Goal: Task Accomplishment & Management: Manage account settings

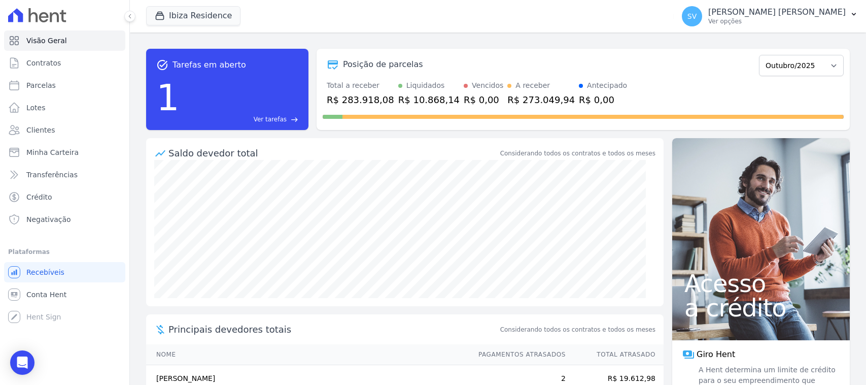
click at [754, 27] on button "SV SHIRLEY VANESSA SOUSA ALVES Ver opções" at bounding box center [770, 16] width 192 height 28
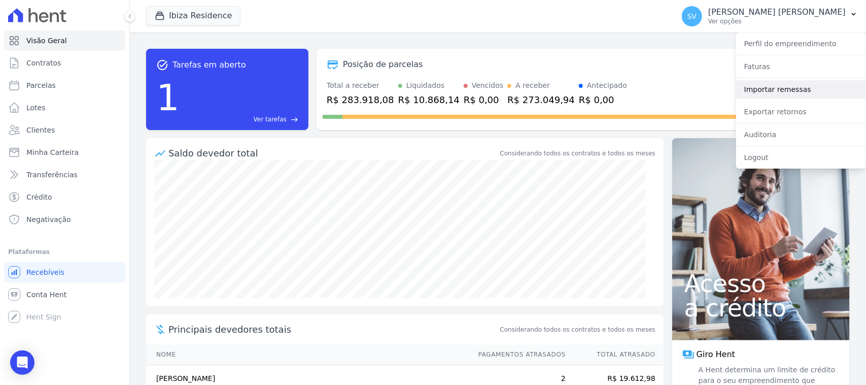
click at [768, 85] on link "Importar remessas" at bounding box center [801, 89] width 130 height 18
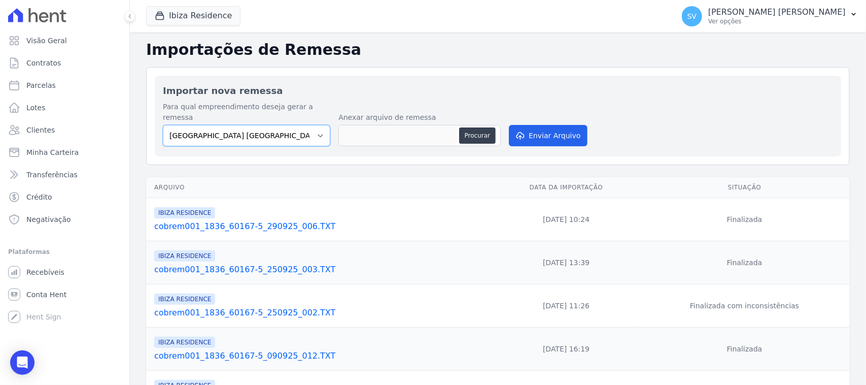
click at [273, 127] on select "BAHAMAS EAST VILLAGE COMPLEXO RESIDENCIAL CUIABÁ 300 - JOÃO DE BARRO IBIZA RESI…" at bounding box center [246, 135] width 167 height 21
select select "a999329b-d322-46c5-b2df-9163b092fb9b"
click at [163, 125] on select "BAHAMAS EAST VILLAGE COMPLEXO RESIDENCIAL CUIABÁ 300 - JOÃO DE BARRO IBIZA RESI…" at bounding box center [246, 135] width 167 height 21
click at [471, 127] on button "Procurar" at bounding box center [477, 135] width 37 height 16
type input "cobrem001_1836_60167-5_031025_003.TXT"
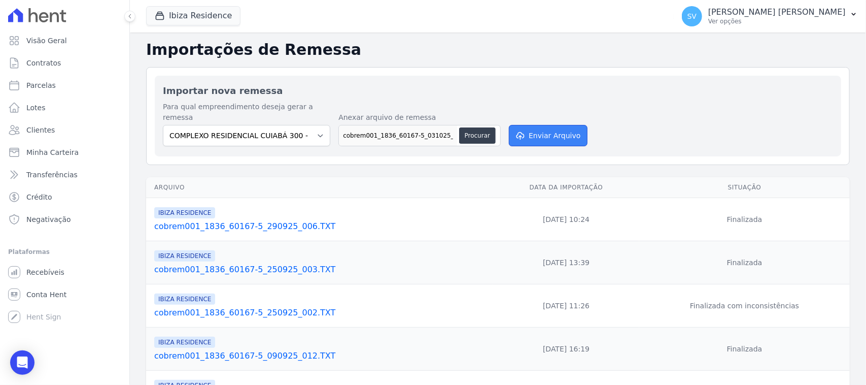
click at [556, 128] on button "Enviar Arquivo" at bounding box center [548, 135] width 78 height 21
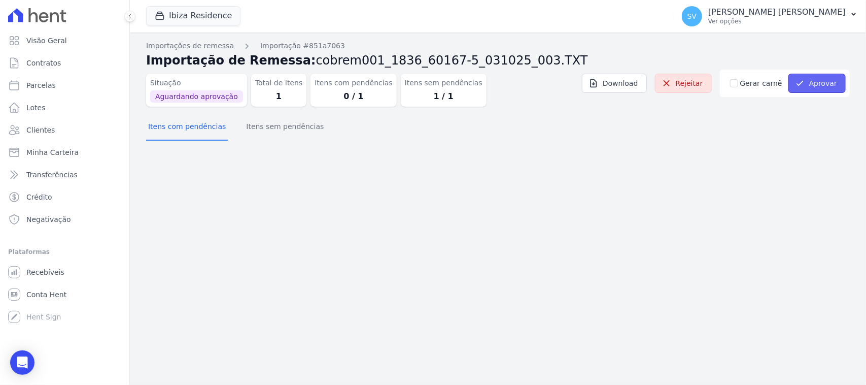
click at [824, 90] on button "Aprovar" at bounding box center [817, 83] width 57 height 19
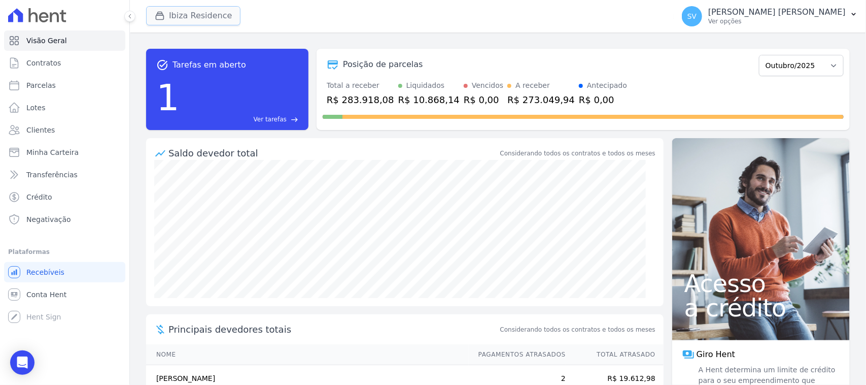
click at [175, 18] on button "Ibiza Residence" at bounding box center [193, 15] width 94 height 19
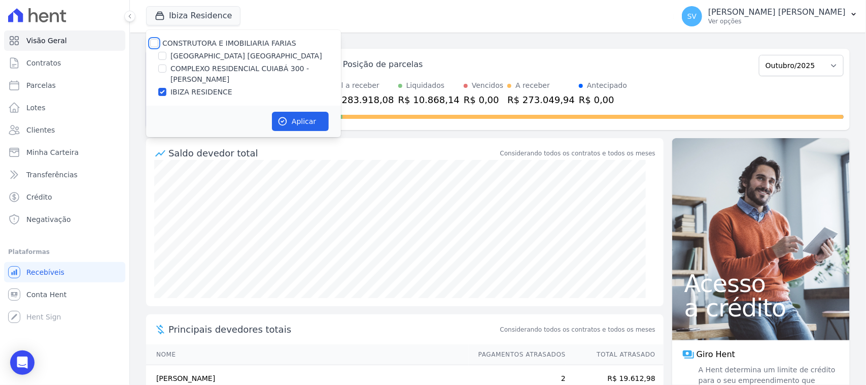
drag, startPoint x: 155, startPoint y: 45, endPoint x: 161, endPoint y: 39, distance: 8.3
click at [153, 48] on div "CONSTRUTORA E IMOBILIARIA FARIAS" at bounding box center [243, 43] width 195 height 11
click at [156, 41] on input "CONSTRUTORA E IMOBILIARIA FARIAS" at bounding box center [154, 43] width 8 height 8
checkbox input "true"
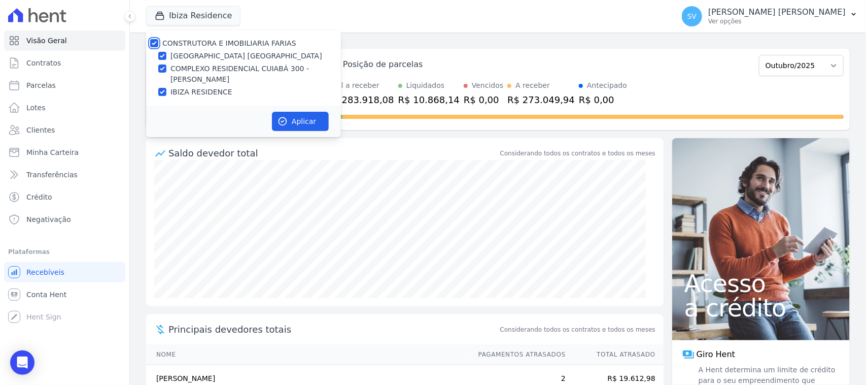
checkbox input "true"
click at [305, 128] on button "Aplicar" at bounding box center [300, 121] width 57 height 19
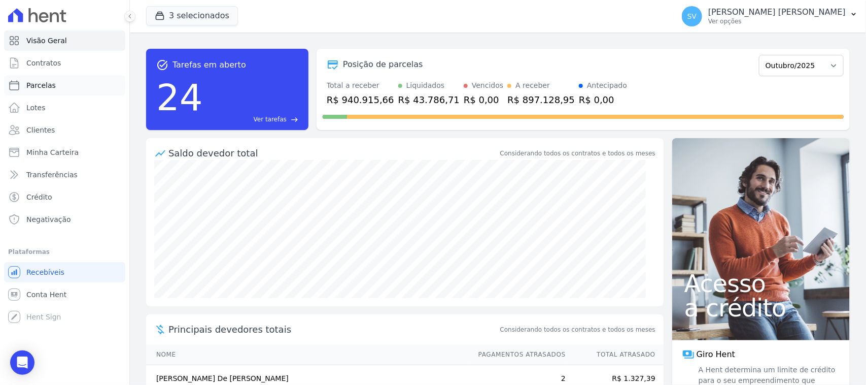
click at [80, 90] on link "Parcelas" at bounding box center [64, 85] width 121 height 20
select select
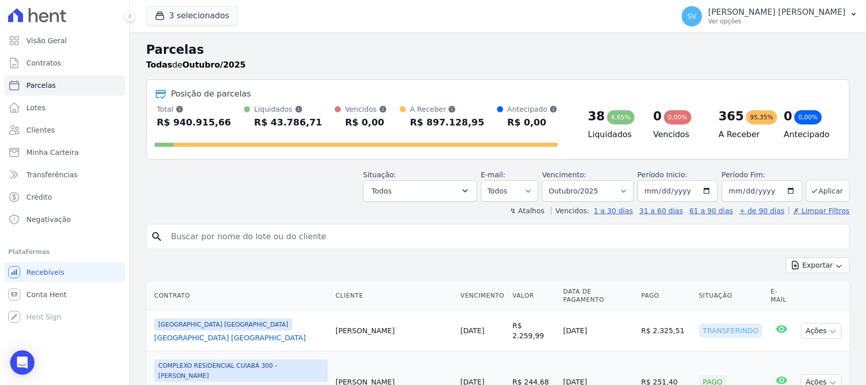
click at [329, 234] on input "search" at bounding box center [505, 236] width 680 height 20
paste input "Karollyne Palloma"
click at [326, 240] on input "Karollyne Palloma" at bounding box center [505, 236] width 680 height 20
type input "Karollyne Palloma Almeida de Moura"
click at [330, 230] on input "Karollyne Palloma Almeida de Moura" at bounding box center [505, 236] width 680 height 20
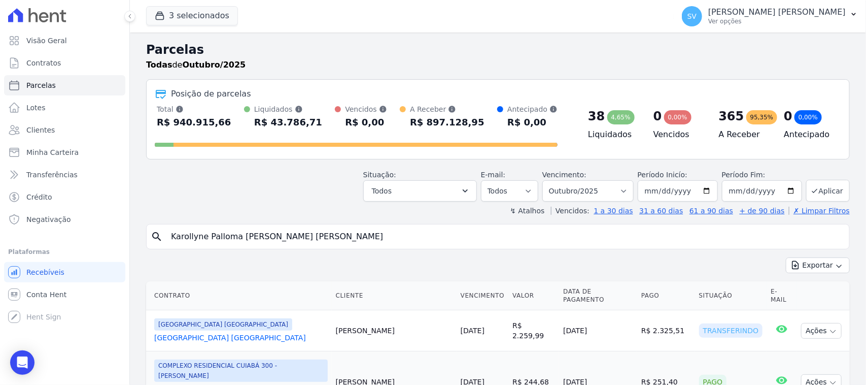
select select
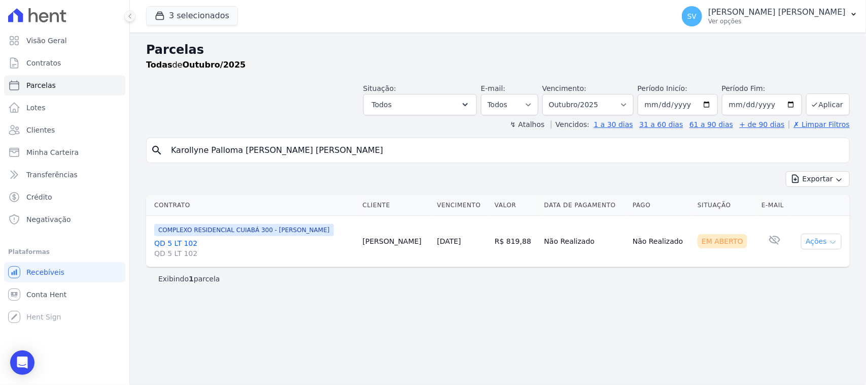
click at [810, 248] on button "Ações" at bounding box center [821, 241] width 41 height 16
click at [814, 266] on link "Ver boleto" at bounding box center [817, 264] width 97 height 19
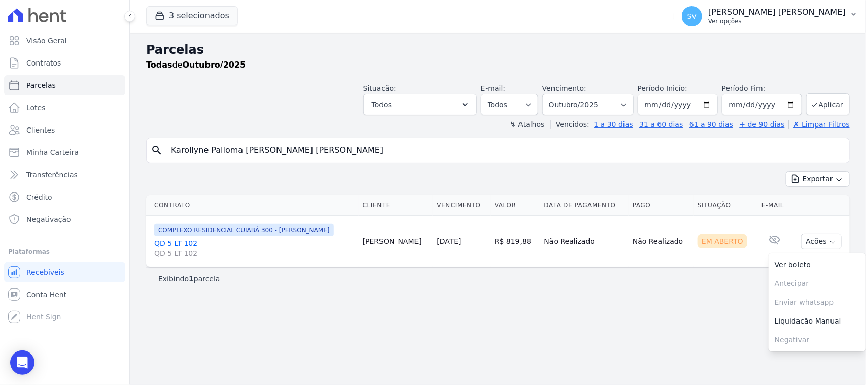
click at [766, 11] on p "[PERSON_NAME] [PERSON_NAME]" at bounding box center [777, 12] width 138 height 10
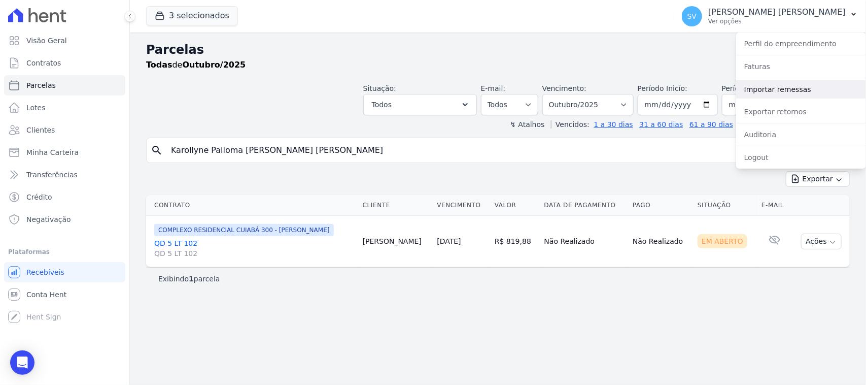
click at [775, 94] on link "Importar remessas" at bounding box center [801, 89] width 130 height 18
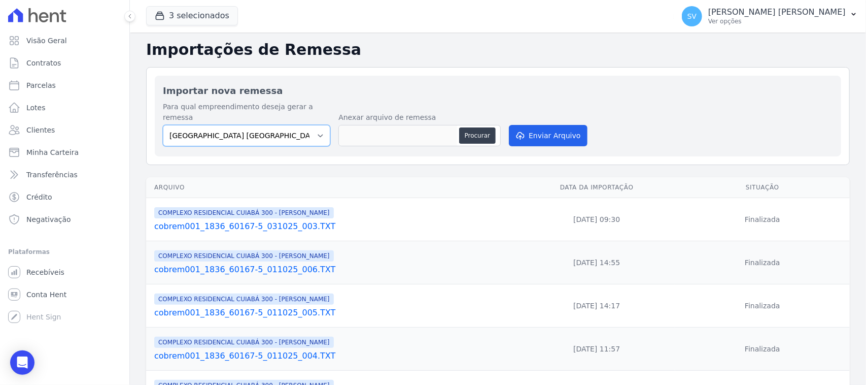
click at [213, 128] on select "BAHAMAS EAST VILLAGE COMPLEXO RESIDENCIAL CUIABÁ 300 - JOÃO DE BARRO IBIZA RESI…" at bounding box center [246, 135] width 167 height 21
select select "a999329b-d322-46c5-b2df-9163b092fb9b"
click at [163, 125] on select "BAHAMAS EAST VILLAGE COMPLEXO RESIDENCIAL CUIABÁ 300 - JOÃO DE BARRO IBIZA RESI…" at bounding box center [246, 135] width 167 height 21
click at [473, 127] on button "Procurar" at bounding box center [477, 135] width 37 height 16
type input "cobrem001_1836_60167-5_031025_004.TXT"
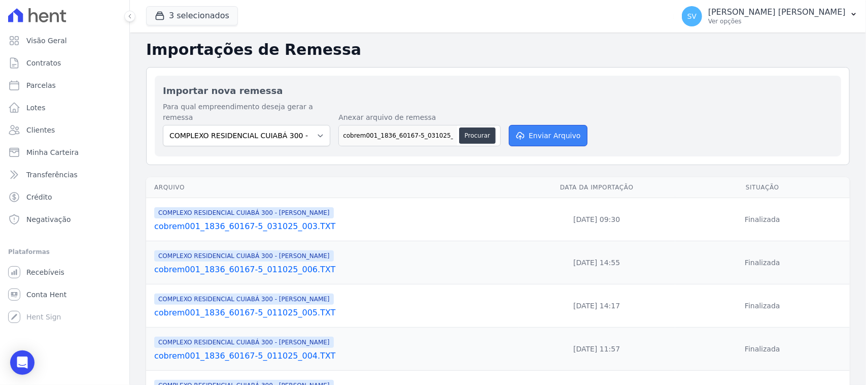
click at [526, 125] on button "Enviar Arquivo" at bounding box center [548, 135] width 78 height 21
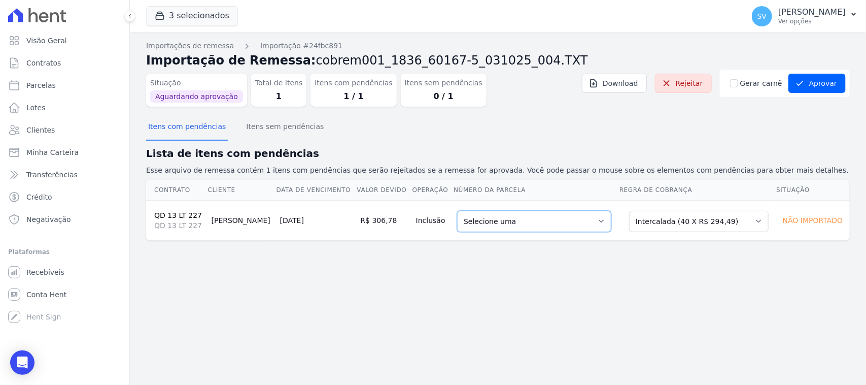
click at [550, 228] on select "Selecione uma 5 - 15/12/2025 - R$ 294,49 - Agendado 6 - 15/01/2026 - R$ 294,49 …" at bounding box center [534, 221] width 154 height 21
click at [405, 336] on div "Importações de remessa Importação #24fbc891 Importação de Remessa: cobrem001_18…" at bounding box center [498, 208] width 736 height 352
click at [502, 228] on select "Selecione uma 5 - 15/12/2025 - R$ 294,49 - Agendado 6 - 15/01/2026 - R$ 294,49 …" at bounding box center [534, 221] width 154 height 21
click at [645, 310] on div "Importações de remessa Importação #24fbc891 Importação de Remessa: cobrem001_18…" at bounding box center [498, 208] width 736 height 352
click at [681, 221] on select "Selecione uma Nova Parcela Avulsa Parcela Avulsa Existente Parcela Normal (1 X …" at bounding box center [699, 221] width 140 height 21
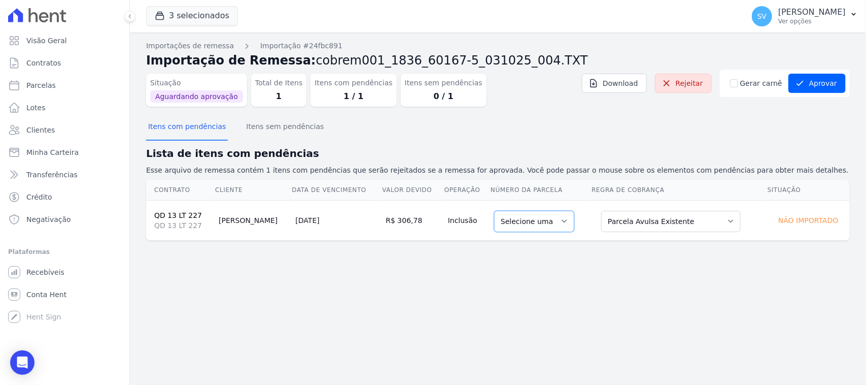
click at [554, 222] on select "Selecione uma" at bounding box center [534, 221] width 80 height 21
drag, startPoint x: 641, startPoint y: 219, endPoint x: 640, endPoint y: 229, distance: 10.2
click at [641, 219] on select "Selecione uma Nova Parcela Avulsa Parcela Avulsa Existente Parcela Normal (1 X …" at bounding box center [671, 221] width 140 height 21
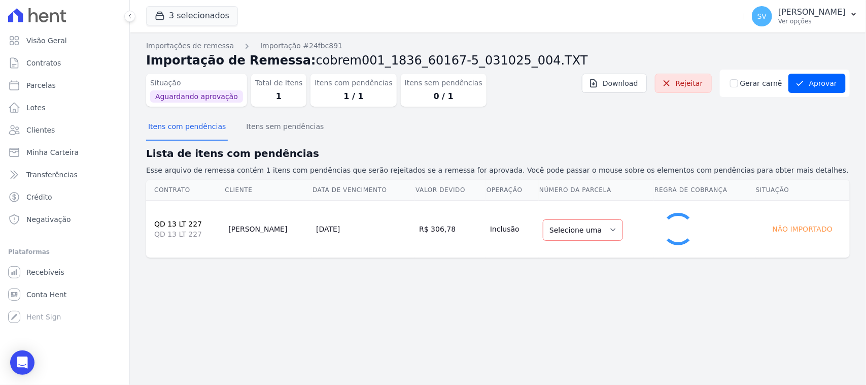
select select "1"
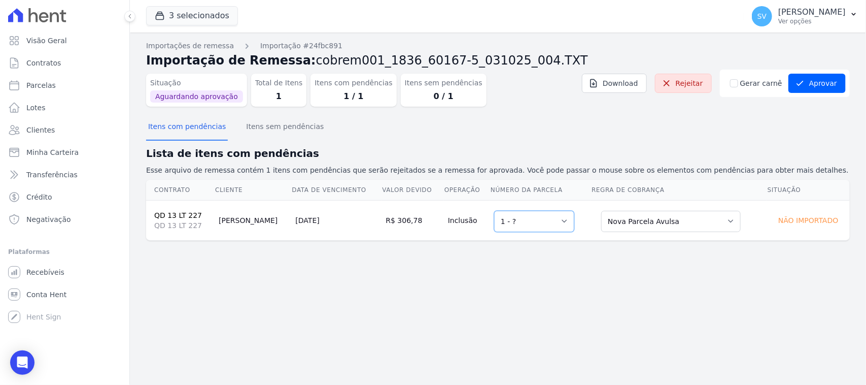
click at [543, 222] on select "Selecione uma 1 - ?" at bounding box center [534, 221] width 80 height 21
drag, startPoint x: 640, startPoint y: 284, endPoint x: 650, endPoint y: 260, distance: 26.2
click at [640, 285] on div "Importações de remessa Importação #24fbc891 Importação de Remessa: cobrem001_18…" at bounding box center [498, 208] width 736 height 352
click at [263, 133] on button "Itens sem pendências" at bounding box center [285, 127] width 82 height 26
click at [173, 132] on button "Itens com pendências" at bounding box center [187, 127] width 82 height 26
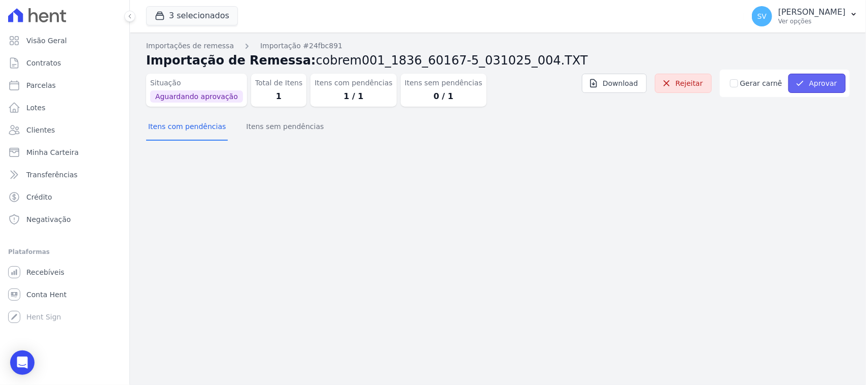
click at [802, 81] on icon "submit" at bounding box center [800, 83] width 10 height 10
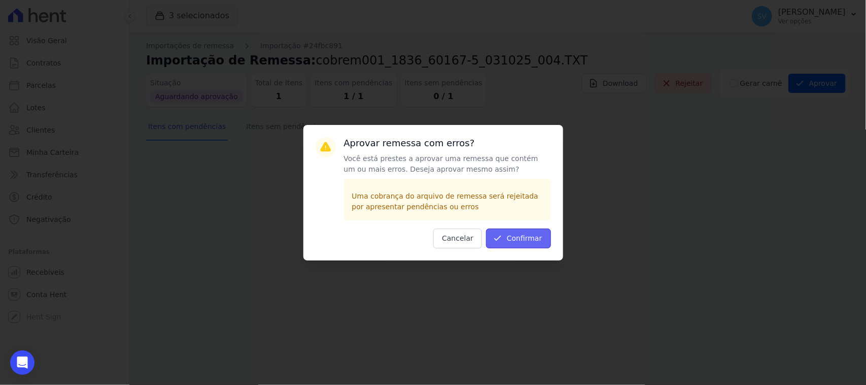
click at [508, 241] on button "Confirmar" at bounding box center [518, 238] width 65 height 20
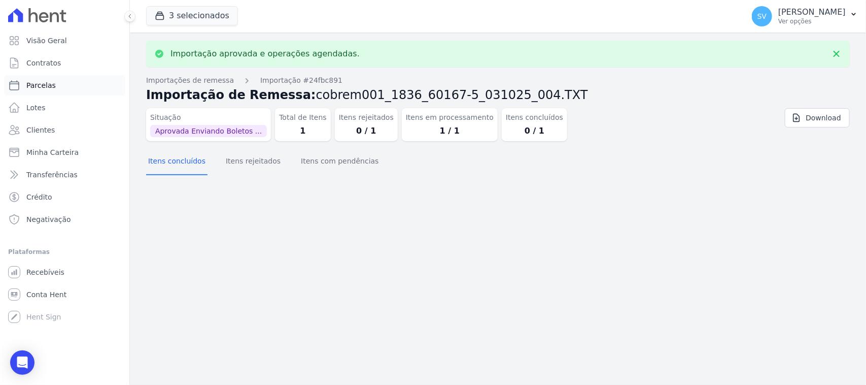
click at [69, 87] on link "Parcelas" at bounding box center [64, 85] width 121 height 20
select select
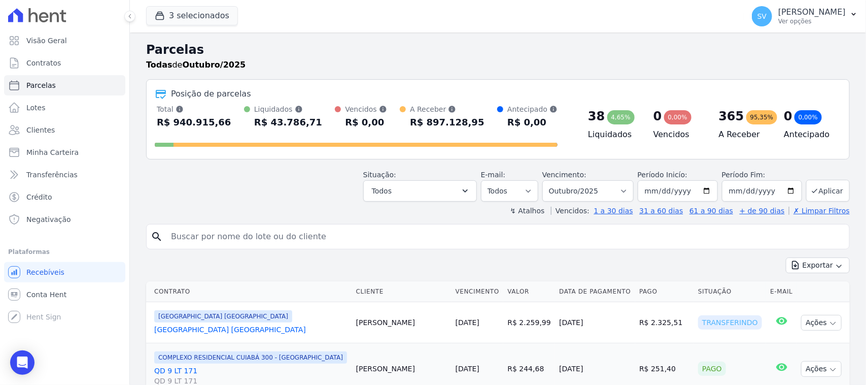
click at [282, 240] on input "search" at bounding box center [505, 236] width 680 height 20
type input "PAULO OSCAR BRUKMANN"
select select
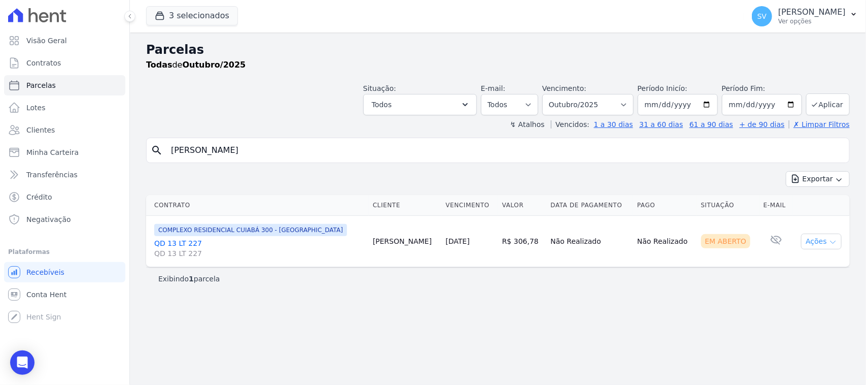
click at [812, 241] on button "Ações" at bounding box center [821, 241] width 41 height 16
click at [777, 262] on link "Ver boleto" at bounding box center [817, 264] width 97 height 19
